Goal: Task Accomplishment & Management: Use online tool/utility

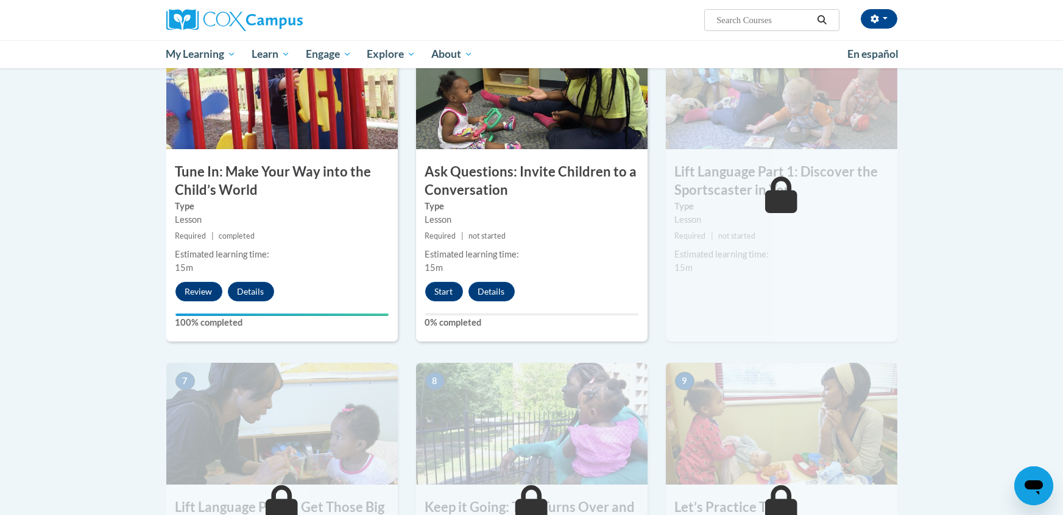
scroll to position [608, 0]
click at [443, 292] on button "Start" at bounding box center [444, 291] width 38 height 19
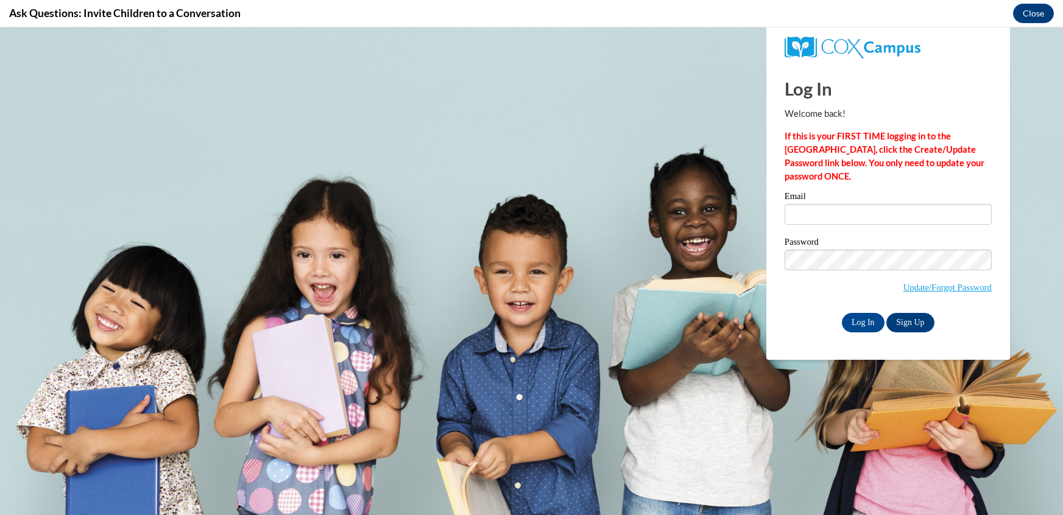
scroll to position [0, 0]
click at [964, 224] on input "Email" at bounding box center [887, 214] width 207 height 21
type input "[EMAIL_ADDRESS][DOMAIN_NAME]"
click at [872, 325] on input "Log In" at bounding box center [863, 322] width 43 height 19
